Goal: Task Accomplishment & Management: Manage account settings

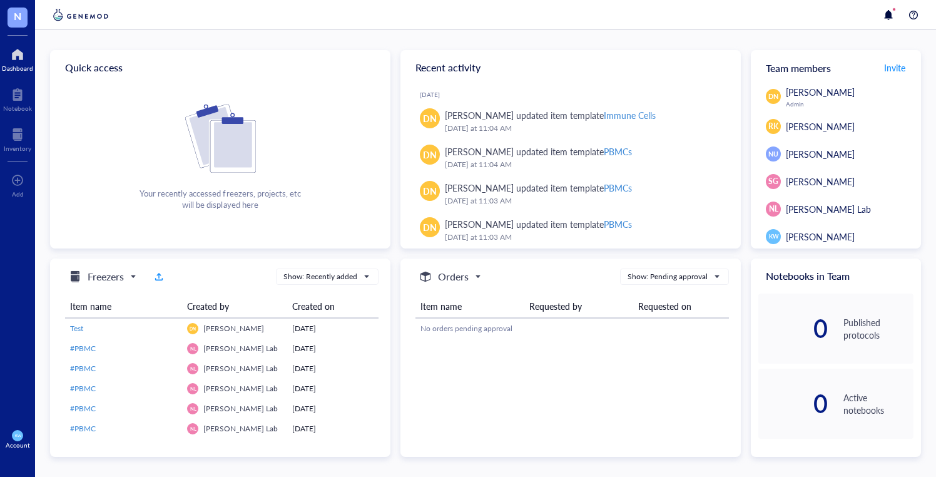
click at [14, 442] on div "Account" at bounding box center [18, 445] width 24 height 8
click at [68, 454] on link "Logout" at bounding box center [84, 460] width 72 height 23
